Goal: Information Seeking & Learning: Learn about a topic

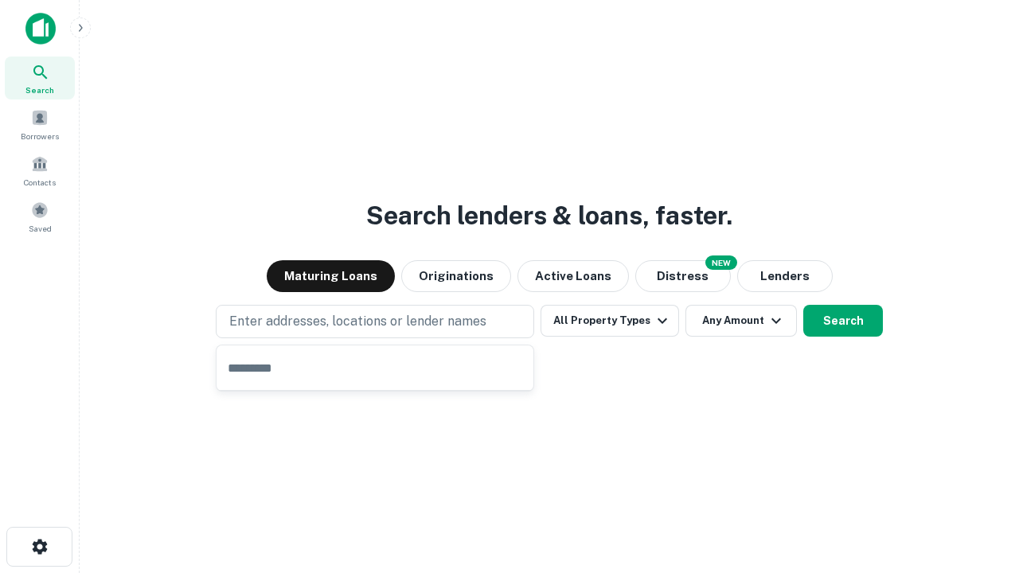
type input "**********"
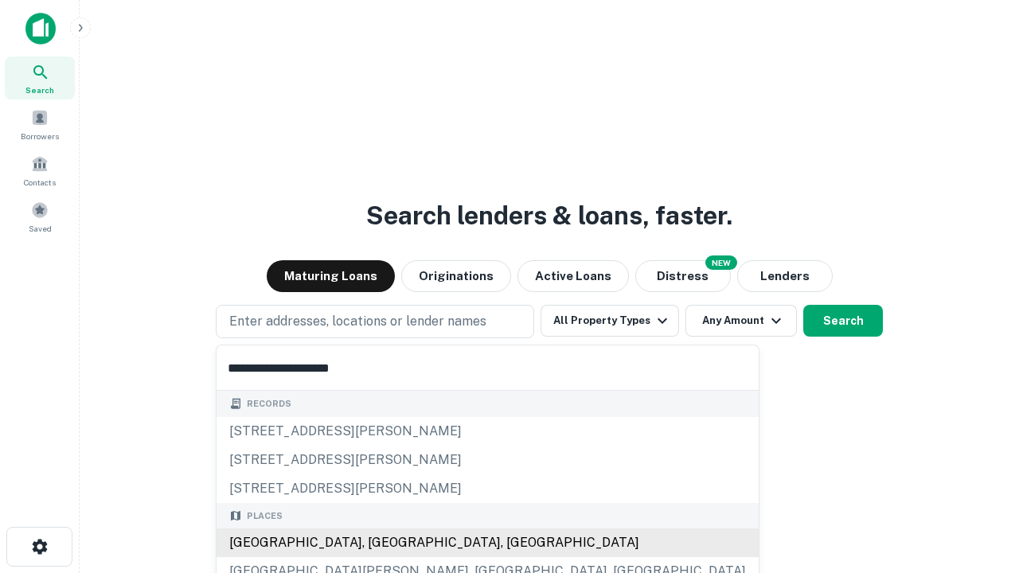
click at [381, 543] on div "[GEOGRAPHIC_DATA], [GEOGRAPHIC_DATA], [GEOGRAPHIC_DATA]" at bounding box center [488, 543] width 542 height 29
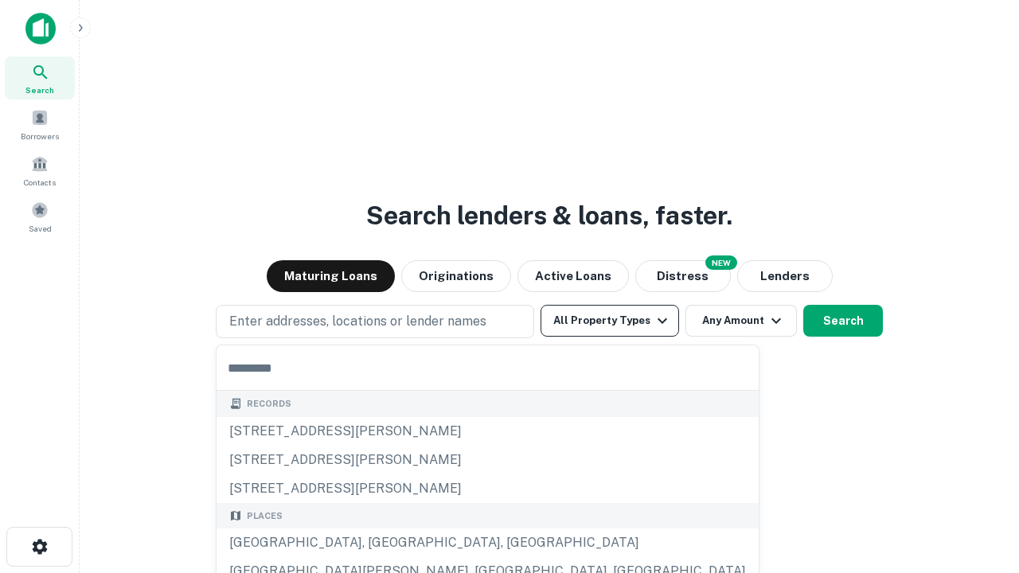
click at [610, 321] on button "All Property Types" at bounding box center [610, 321] width 139 height 32
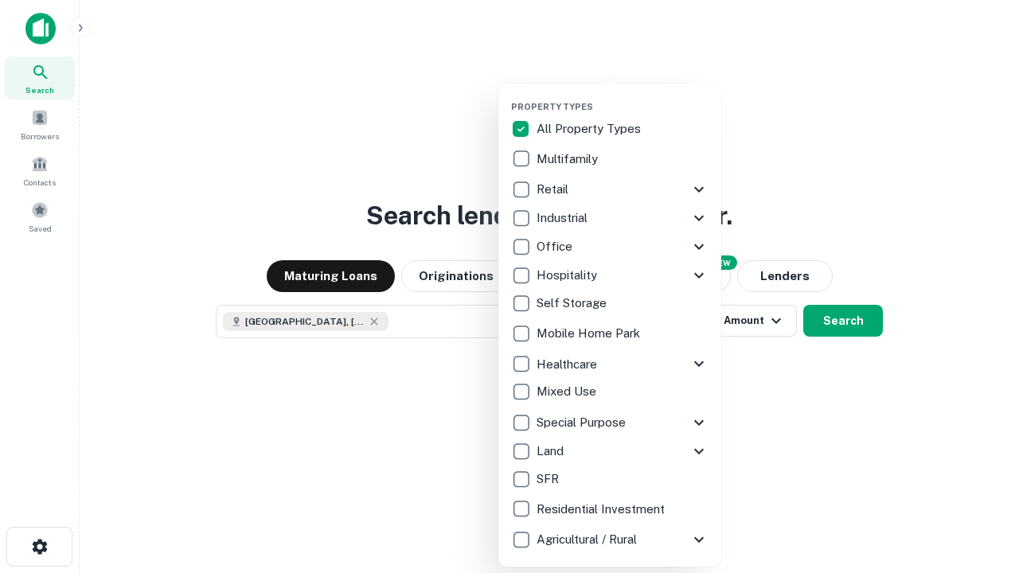
click at [623, 96] on button "button" at bounding box center [622, 96] width 223 height 1
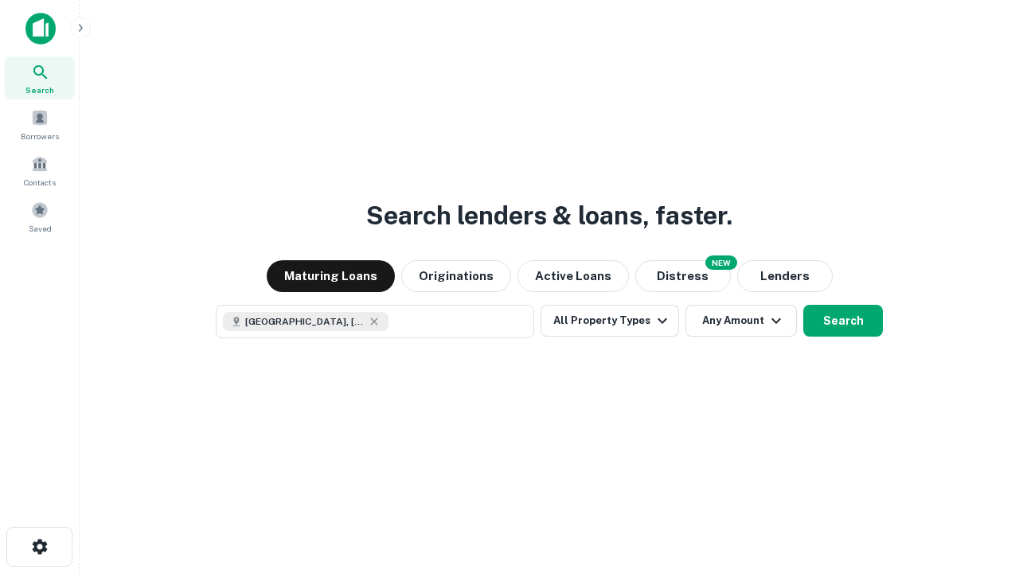
scroll to position [25, 0]
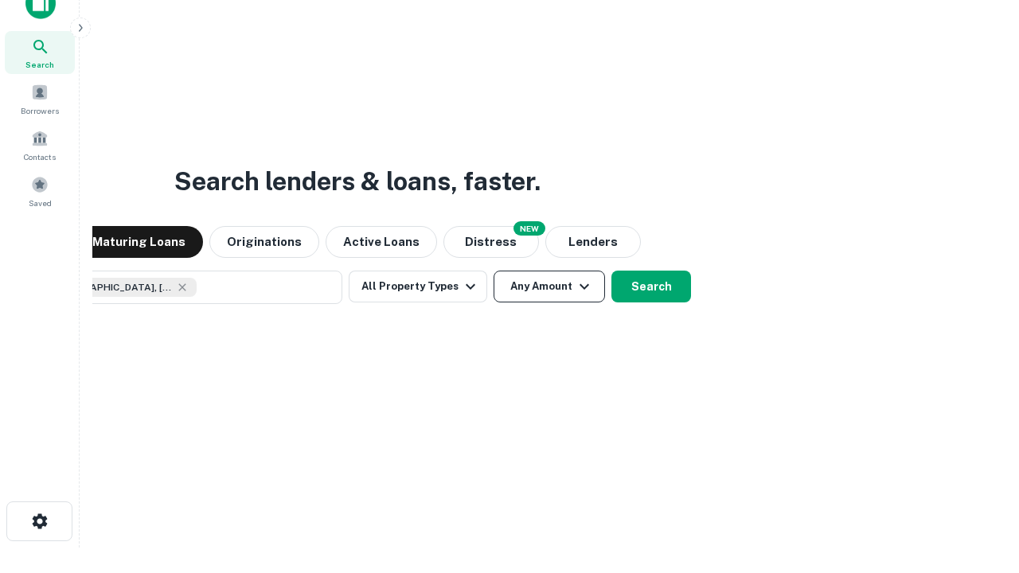
click at [494, 271] on button "Any Amount" at bounding box center [549, 287] width 111 height 32
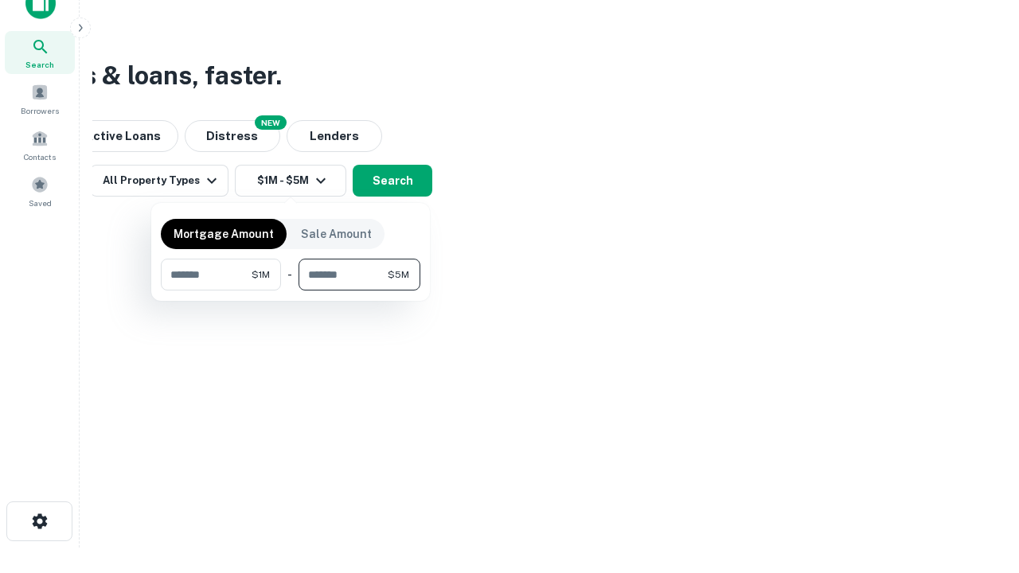
type input "*******"
click at [291, 291] on button "button" at bounding box center [291, 291] width 260 height 1
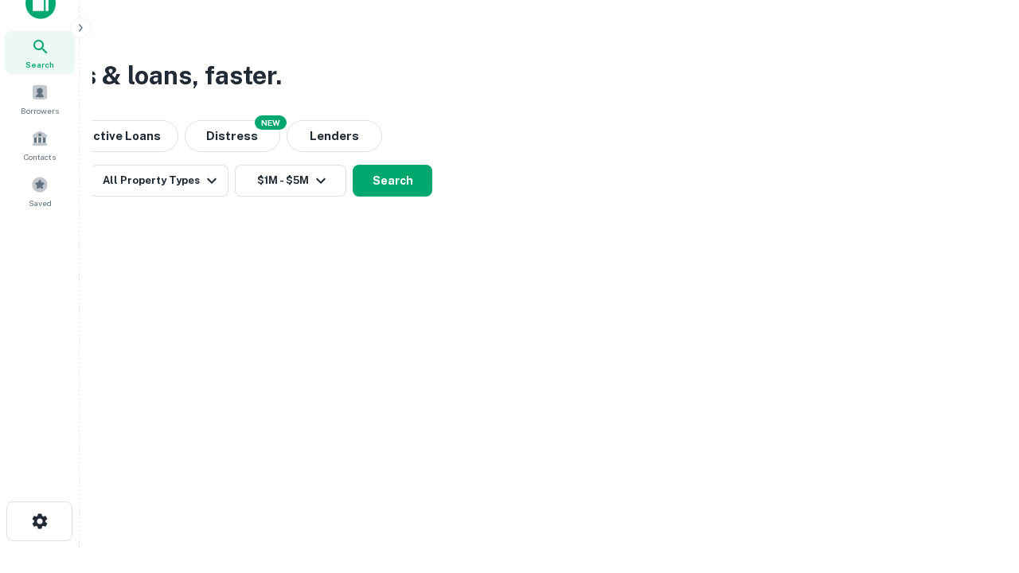
scroll to position [25, 0]
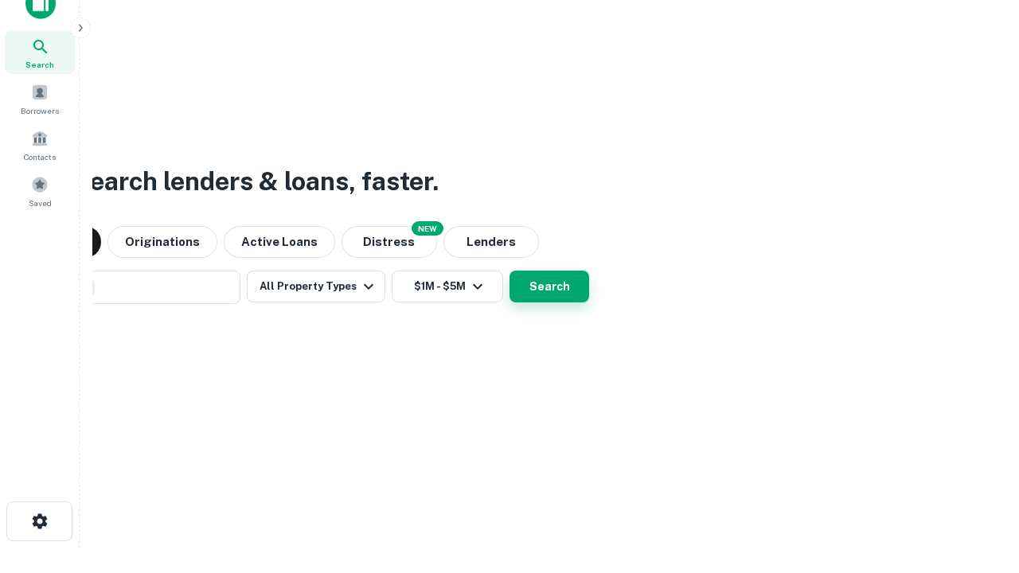
click at [510, 271] on button "Search" at bounding box center [550, 287] width 80 height 32
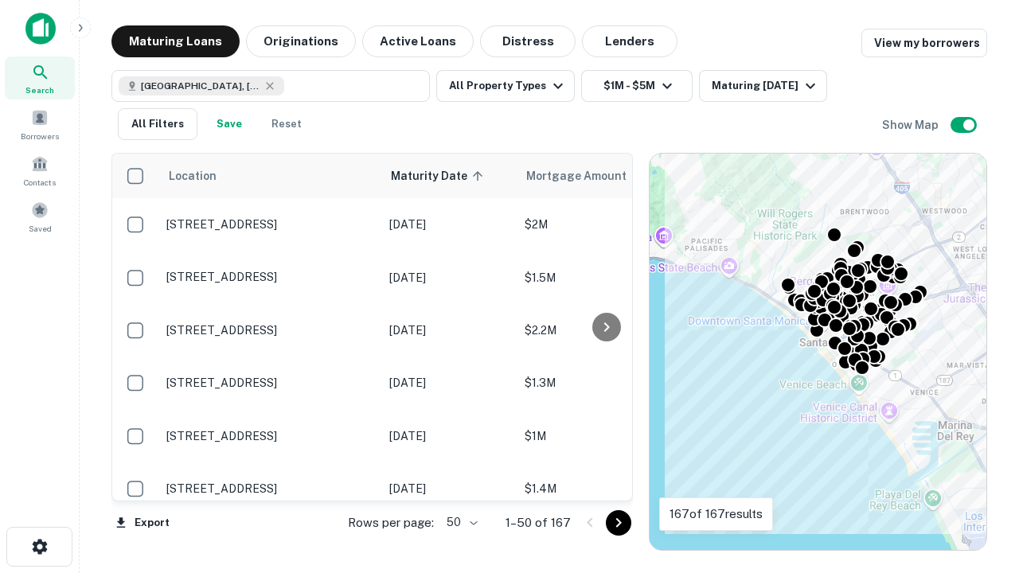
click at [459, 522] on body "Search Borrowers Contacts Saved Maturing Loans Originations Active Loans Distre…" at bounding box center [509, 286] width 1019 height 573
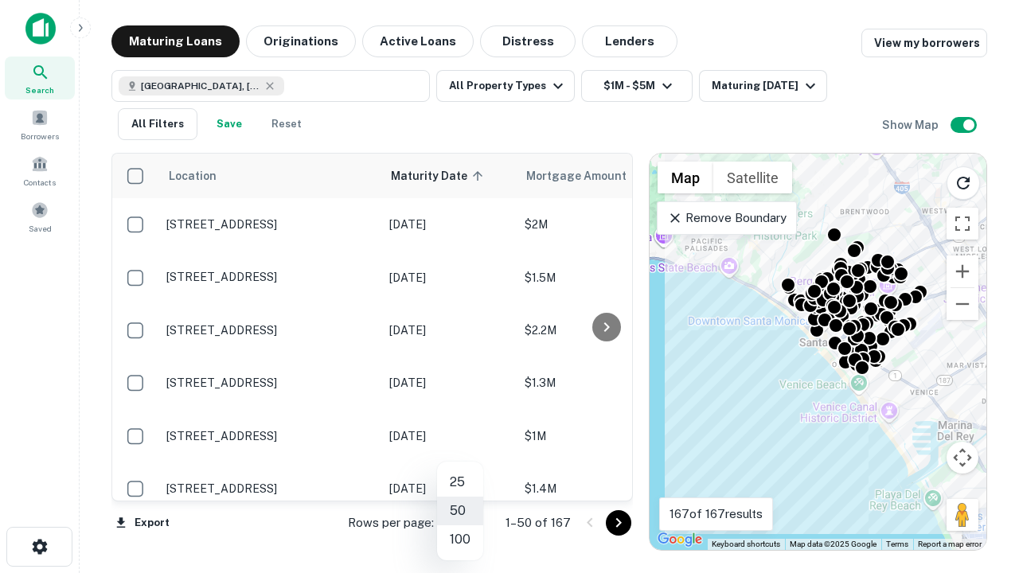
click at [460, 483] on li "25" at bounding box center [460, 482] width 46 height 29
